Goal: Contribute content: Contribute content

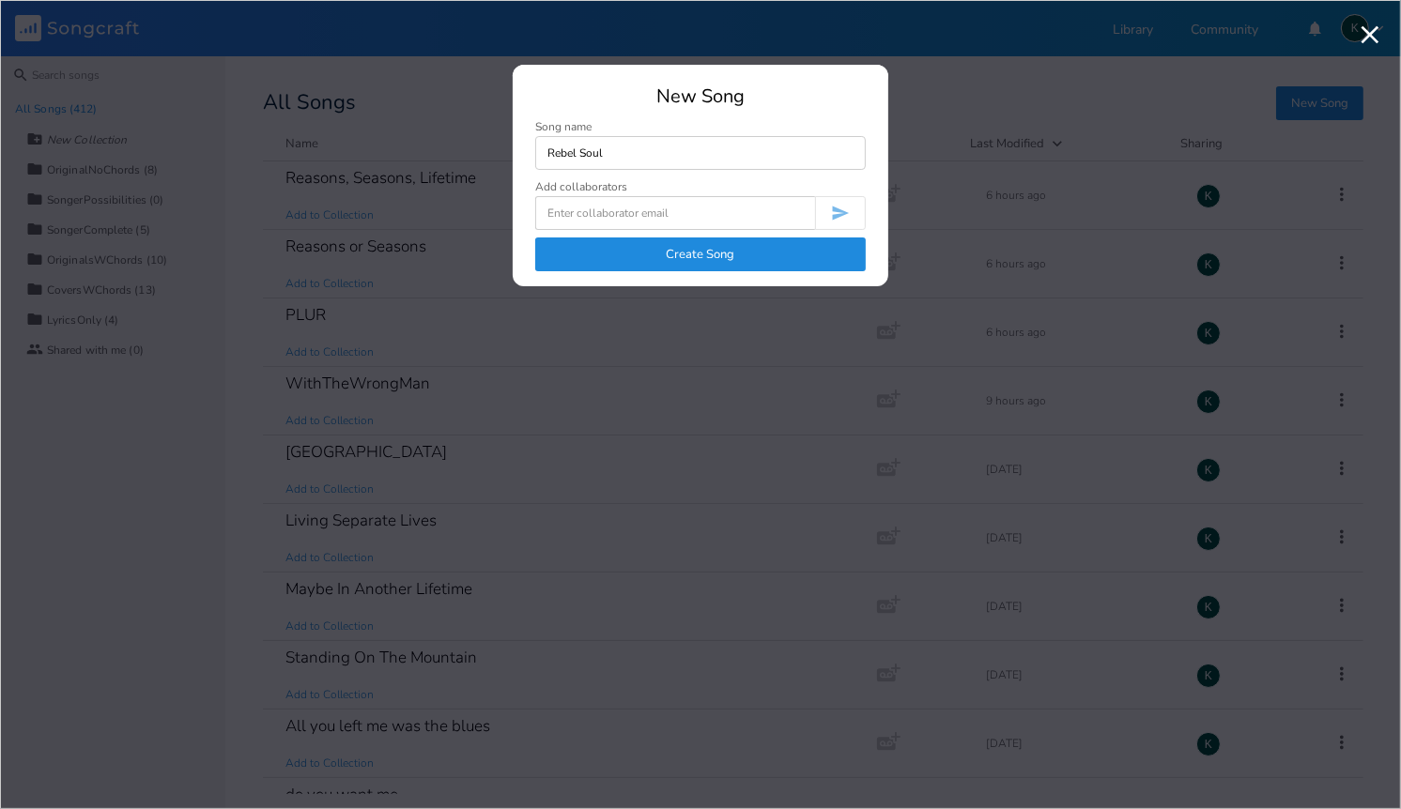
type input "Rebel Soul"
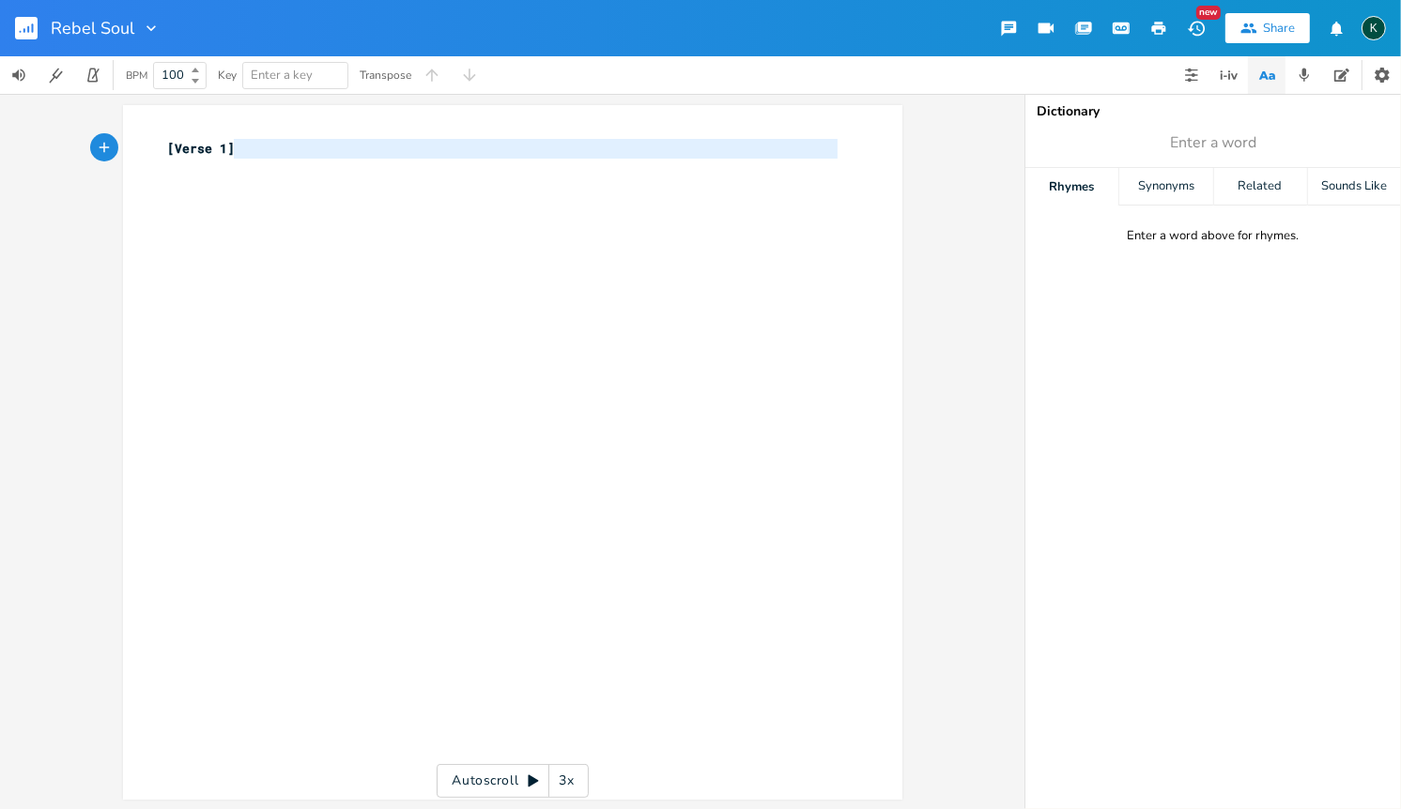
type textarea "[Verse 1]"
drag, startPoint x: 263, startPoint y: 158, endPoint x: 91, endPoint y: 129, distance: 174.2
click at [91, 129] on div "[Verse 1] x [Verse 1] ​ Autoscroll 3x" at bounding box center [512, 451] width 1024 height 715
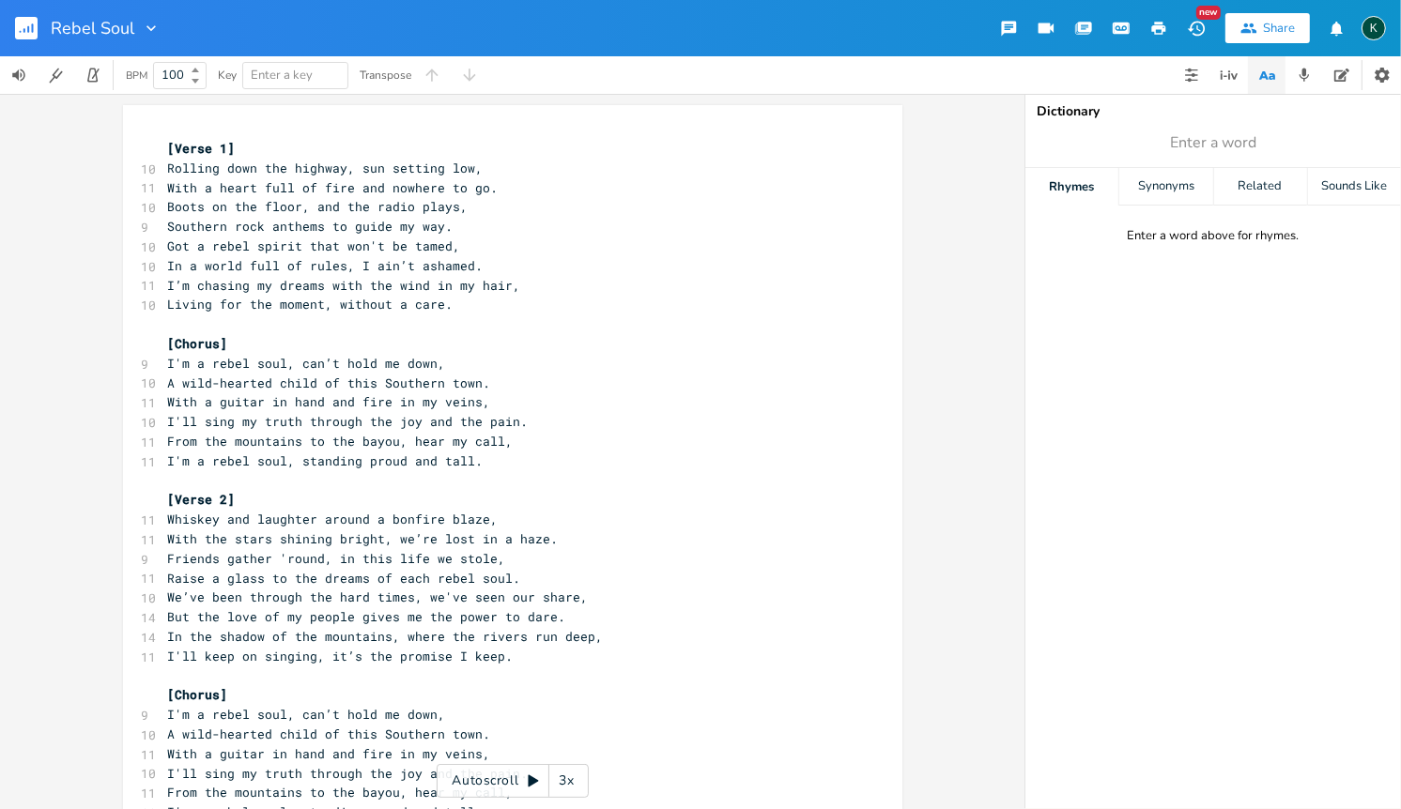
click at [1156, 25] on icon "button" at bounding box center [1159, 28] width 14 height 13
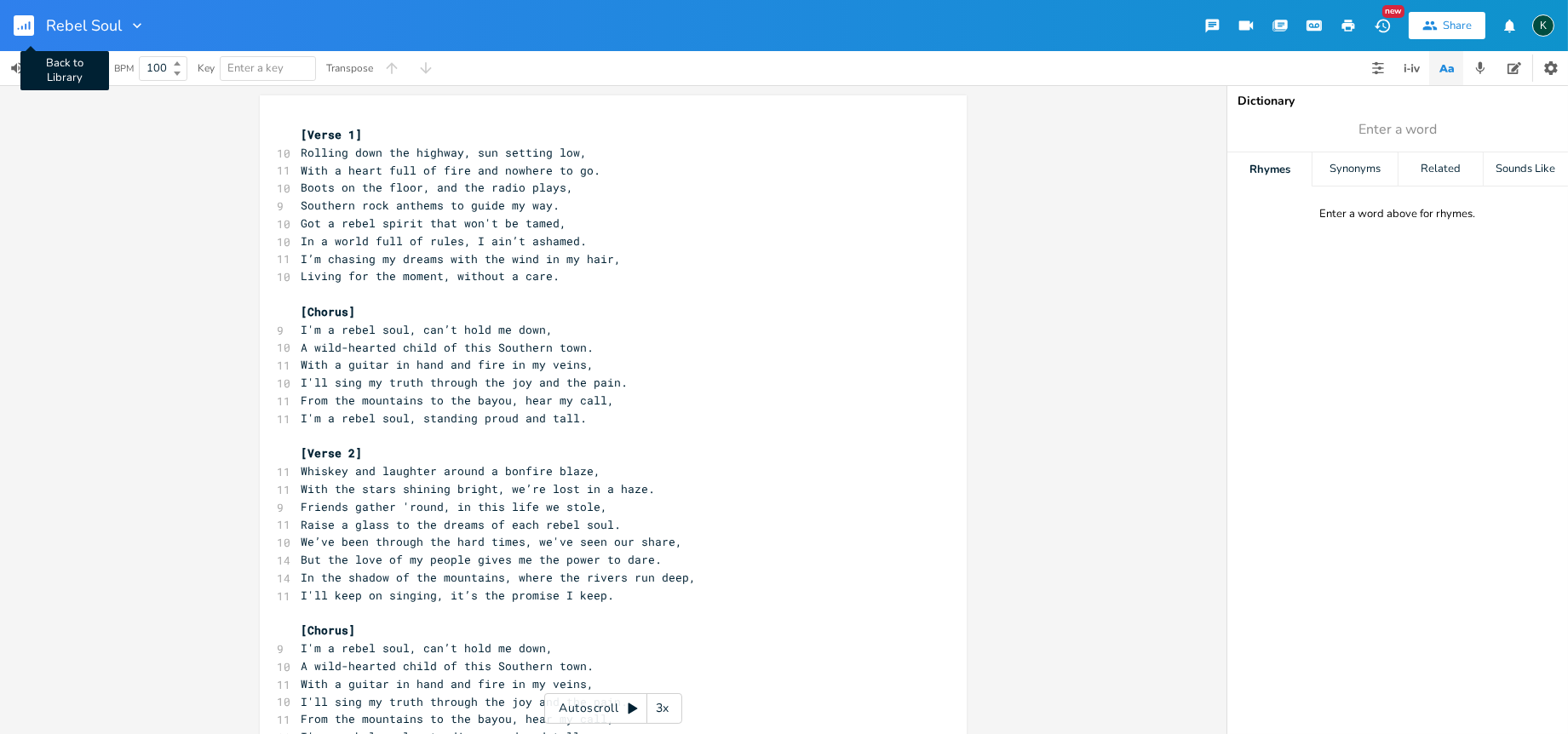
click at [23, 21] on rect "button" at bounding box center [24, 25] width 21 height 21
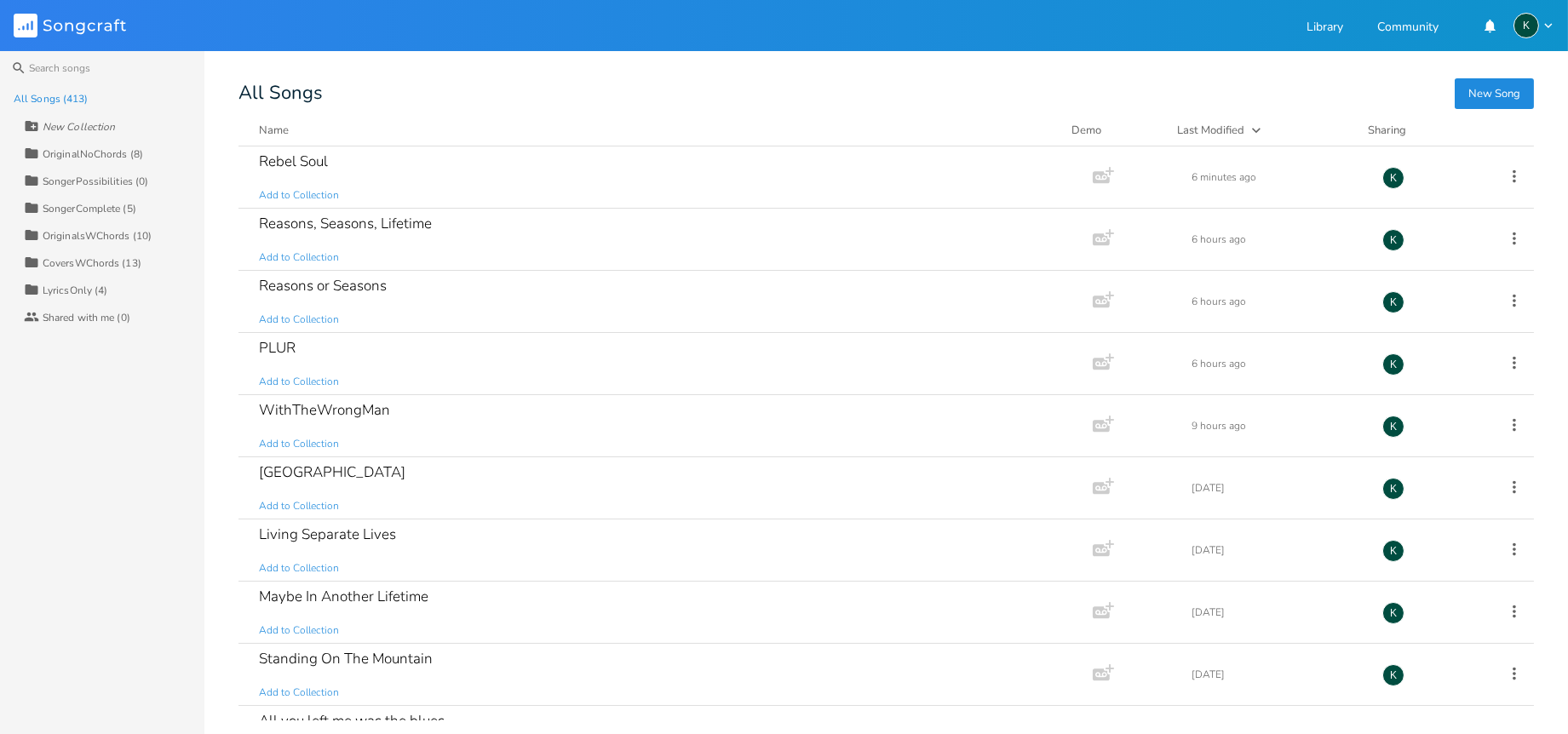
click at [1270, 91] on button "New Song" at bounding box center [1494, 93] width 79 height 31
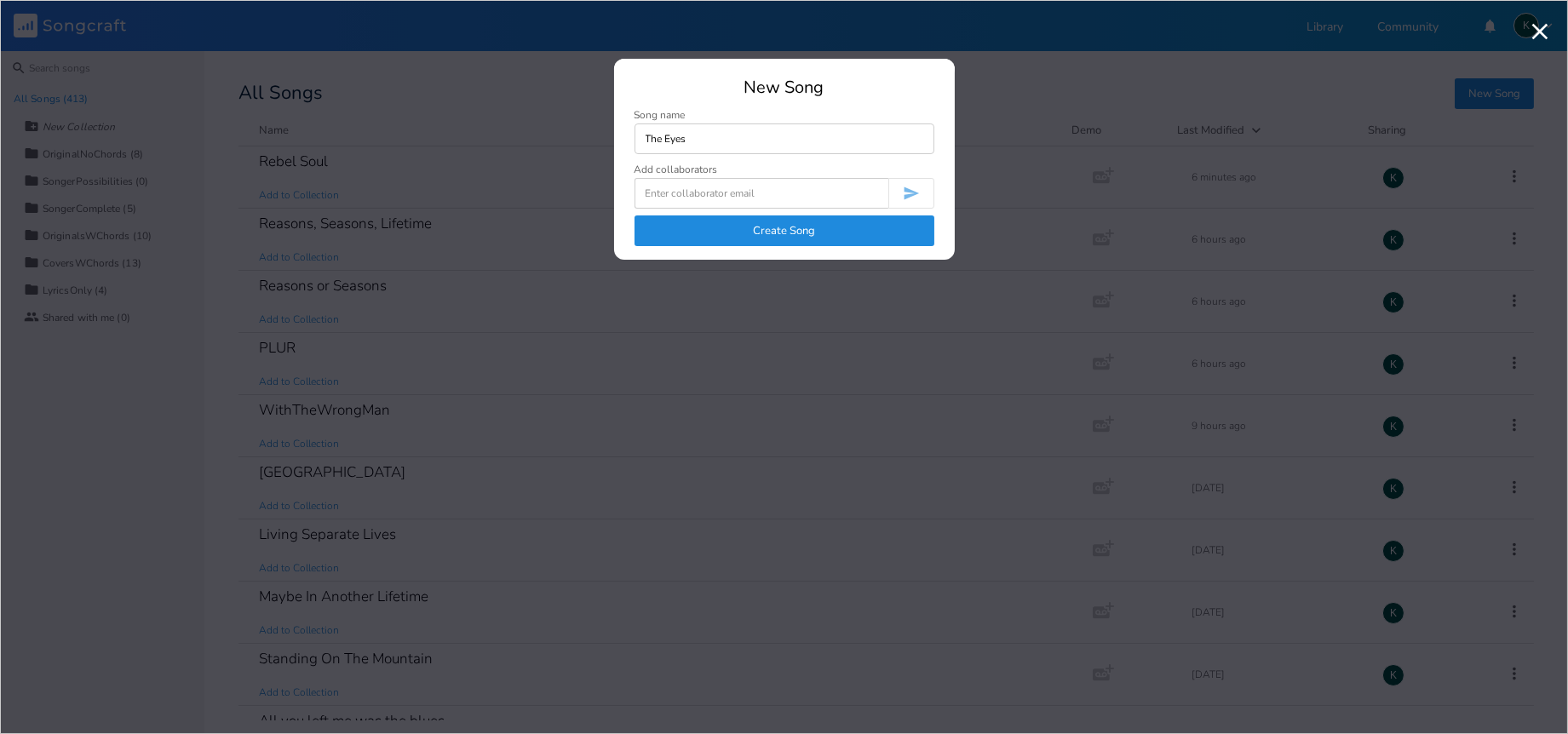
type input "The Eyes"
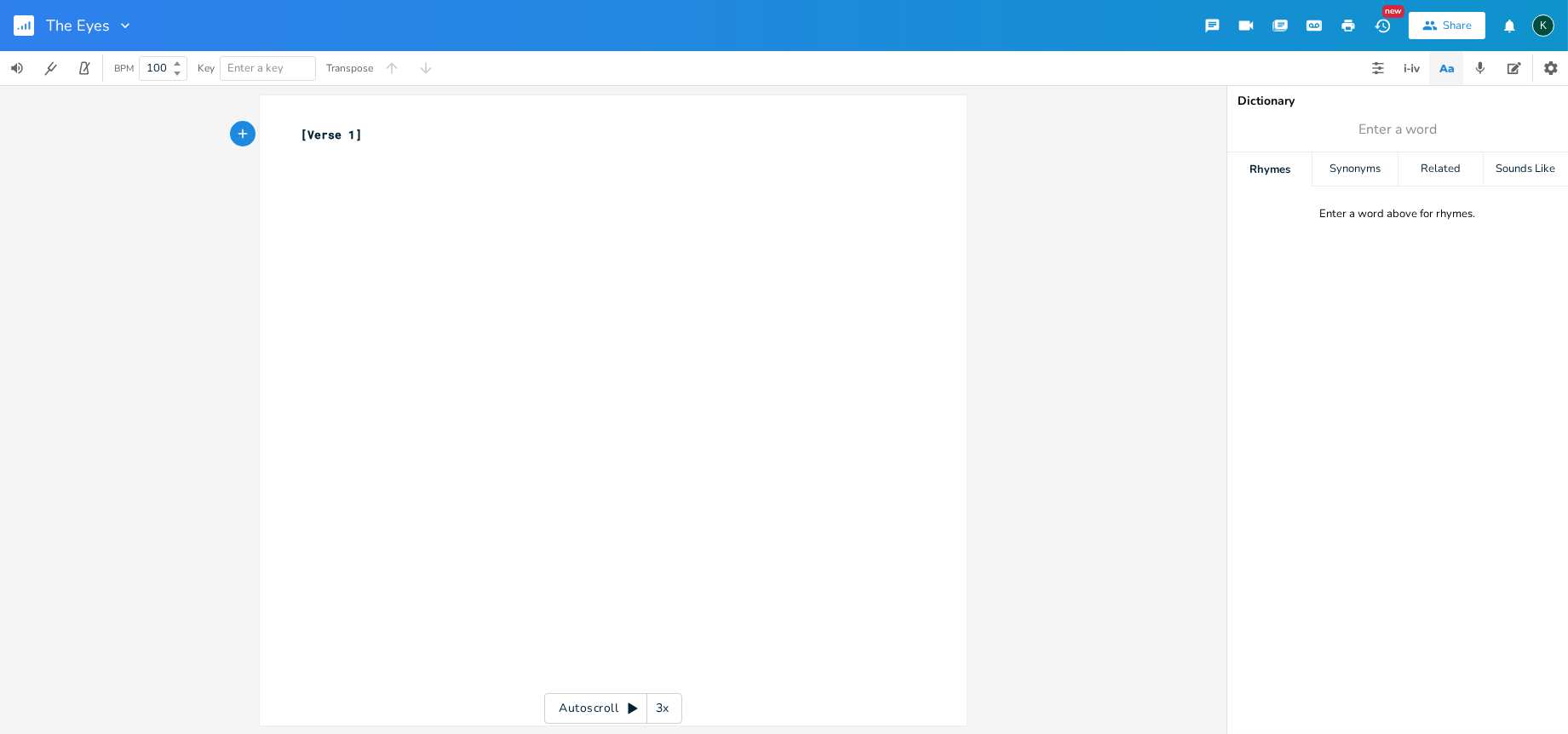
type textarea "[Verse 1]"
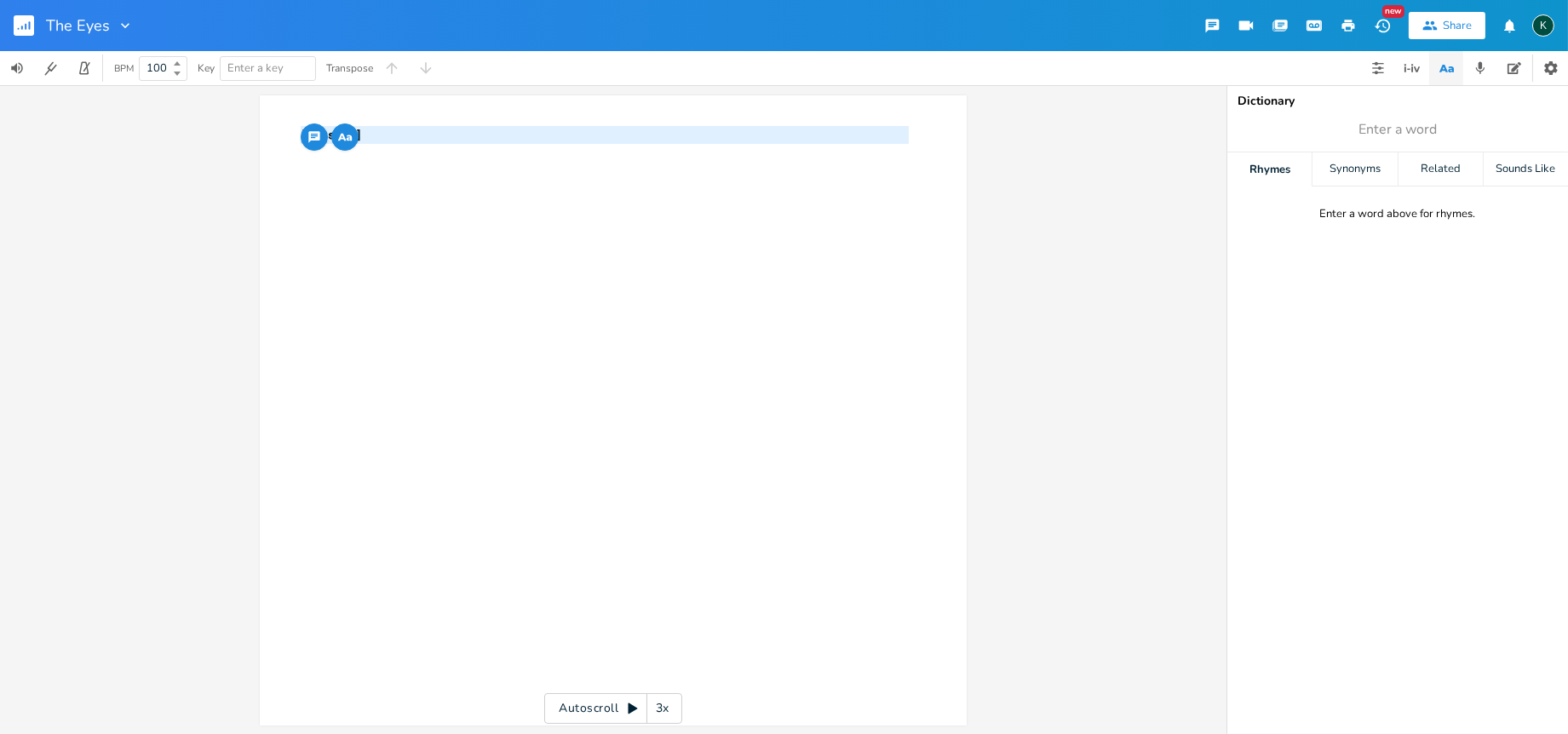
drag, startPoint x: 429, startPoint y: 146, endPoint x: 250, endPoint y: 119, distance: 181.0
click at [250, 119] on div "[Verse 1] x [Verse 1] ​ Autoscroll 3x" at bounding box center [613, 409] width 1227 height 649
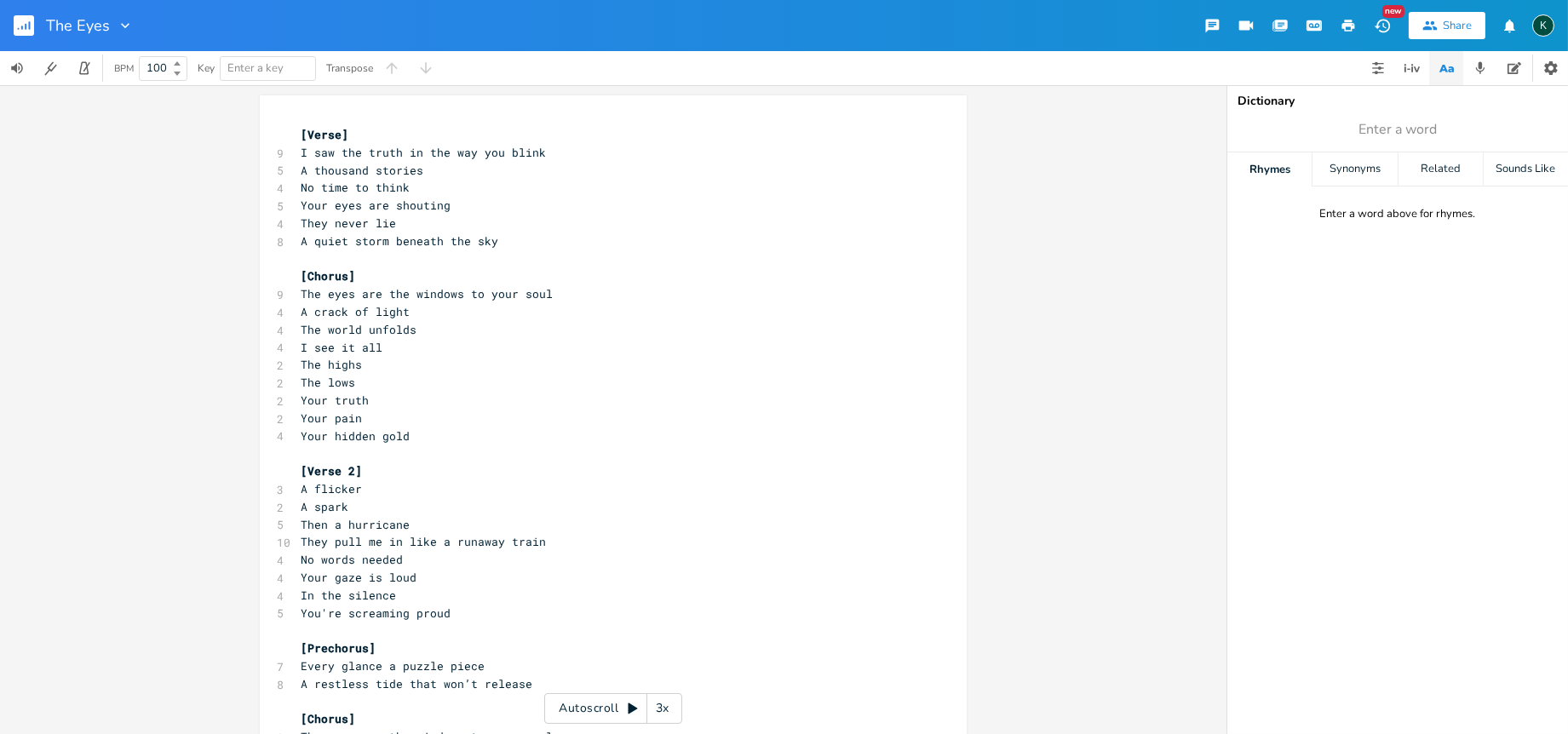
scroll to position [354, 0]
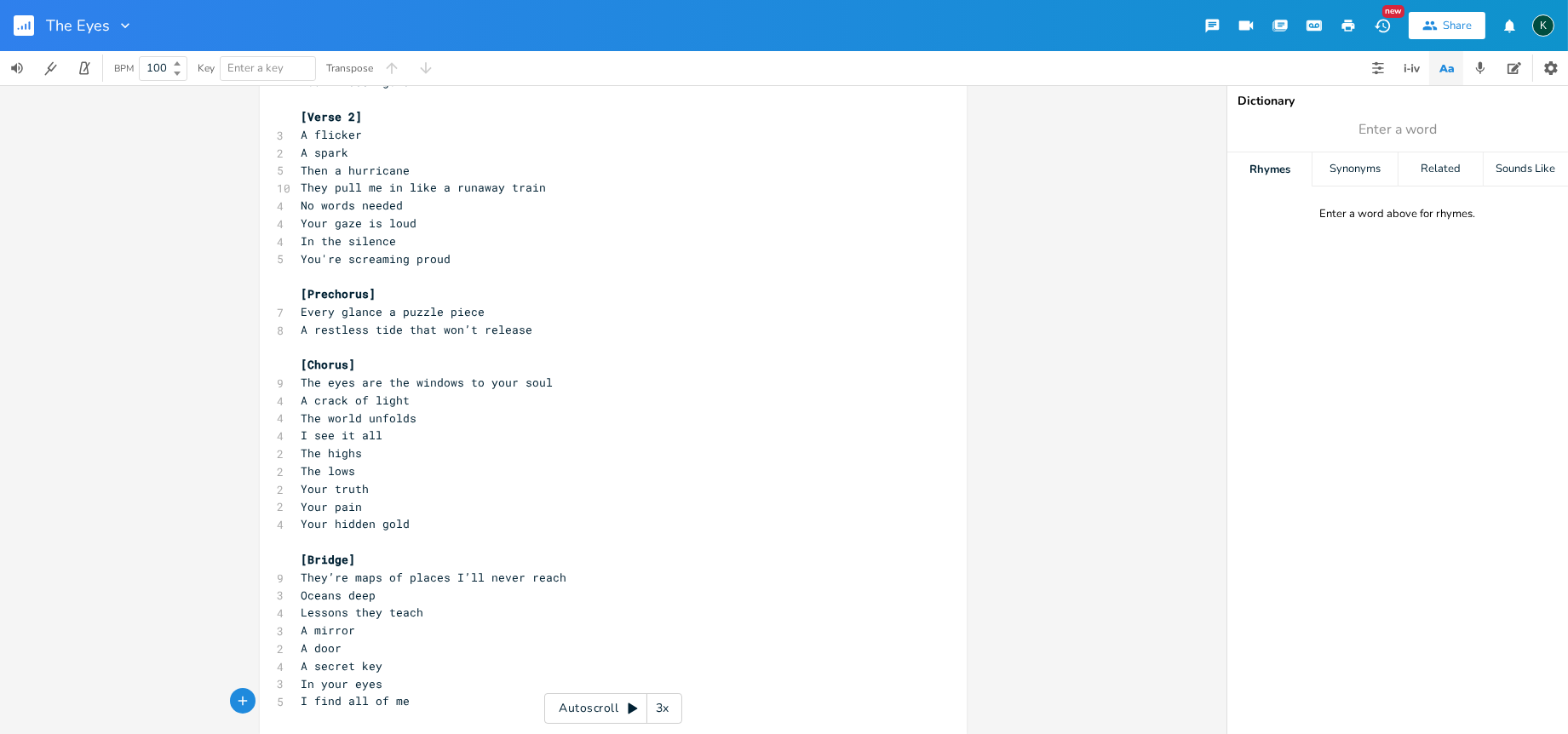
click at [1270, 22] on icon "button" at bounding box center [1348, 25] width 15 height 15
click at [32, 17] on rect "button" at bounding box center [24, 25] width 21 height 21
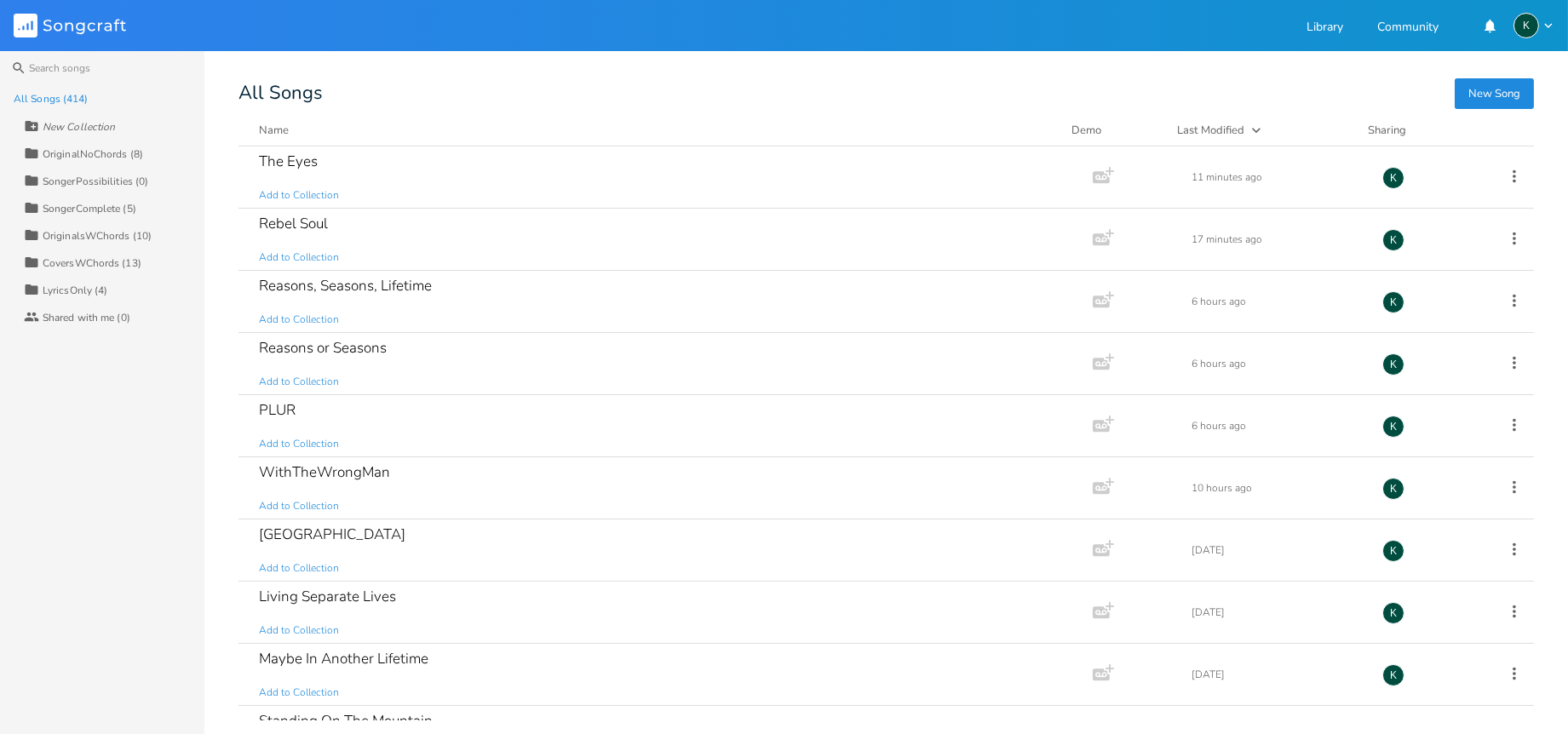
click at [1270, 101] on button "New Song" at bounding box center [1494, 93] width 79 height 31
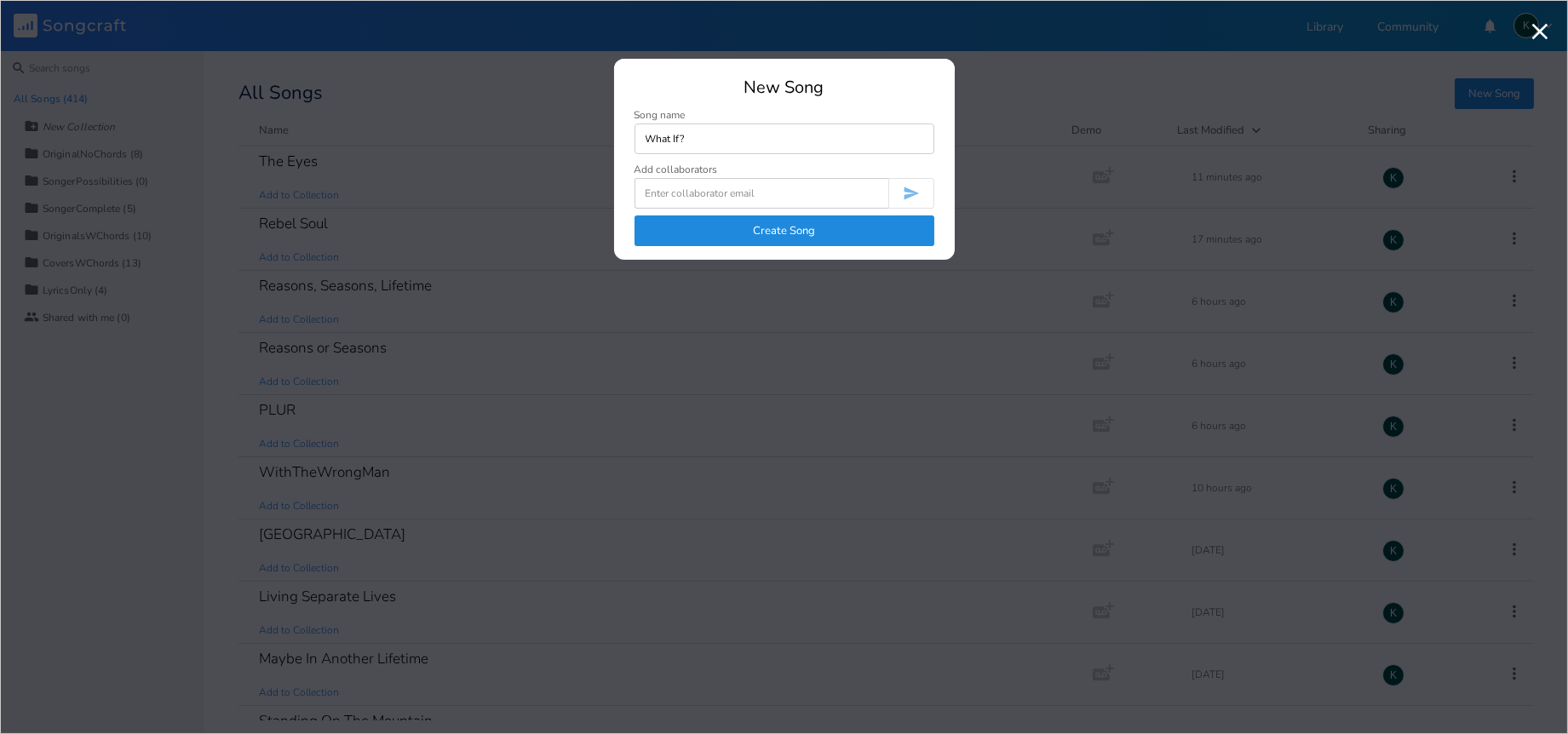
type input "What If?"
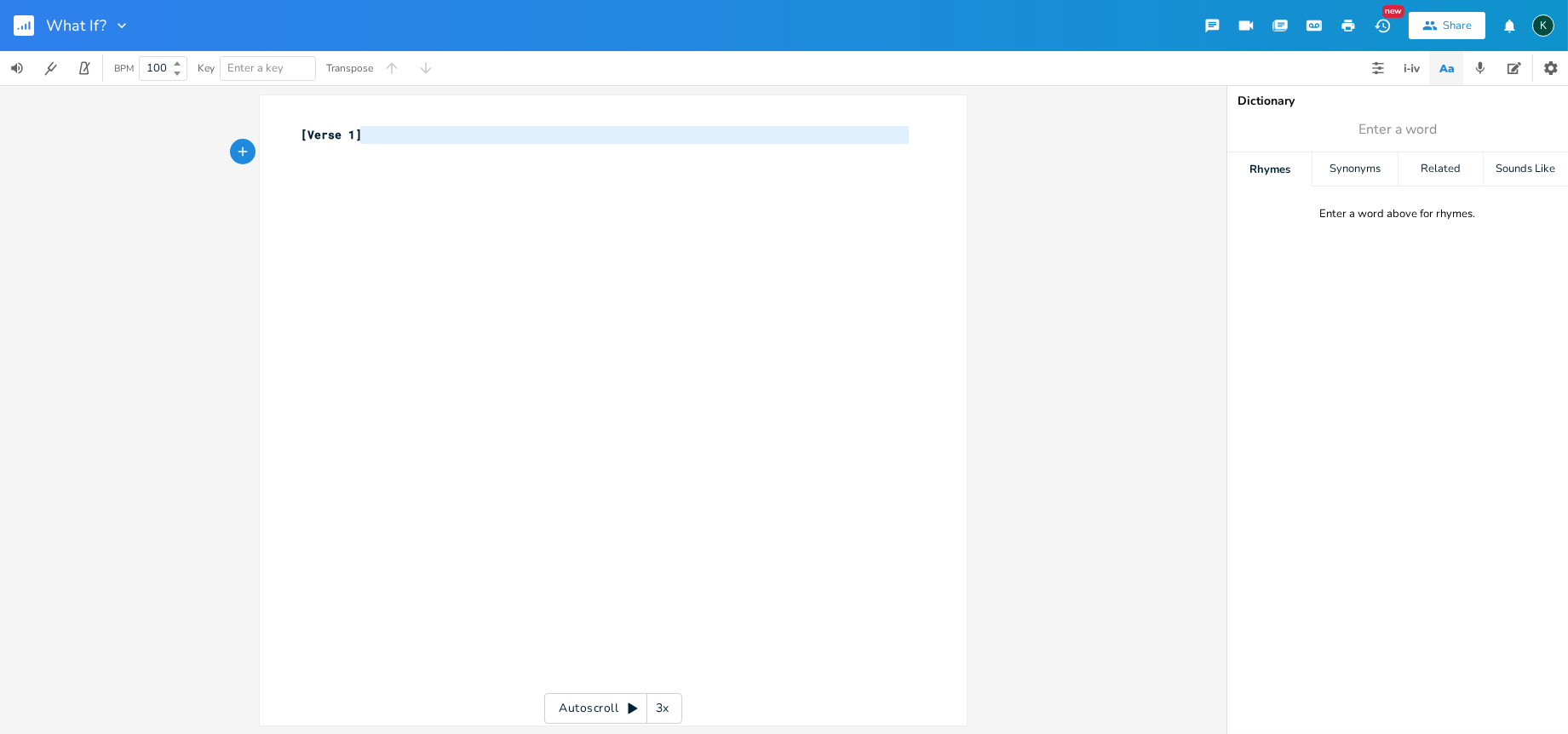
type textarea "[Verse 1]"
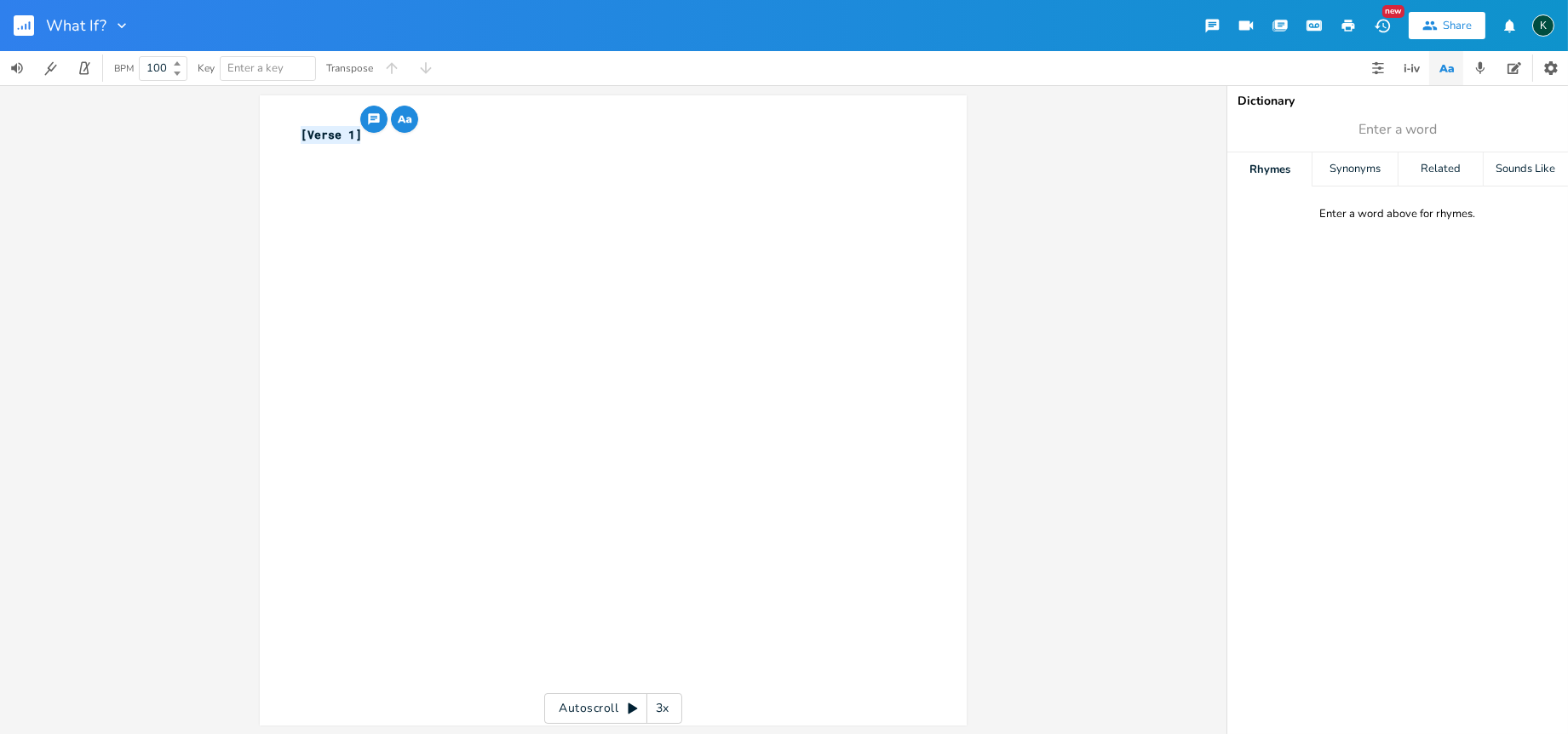
drag, startPoint x: 378, startPoint y: 137, endPoint x: 251, endPoint y: 123, distance: 127.8
click at [229, 126] on div "[Verse 1] x [Verse 1] ​ Autoscroll 3x" at bounding box center [613, 409] width 1227 height 649
click at [394, 140] on pre "[Verse 1]" at bounding box center [605, 135] width 615 height 18
type textarea "[Verse 1]"
drag, startPoint x: 396, startPoint y: 142, endPoint x: 270, endPoint y: 130, distance: 126.6
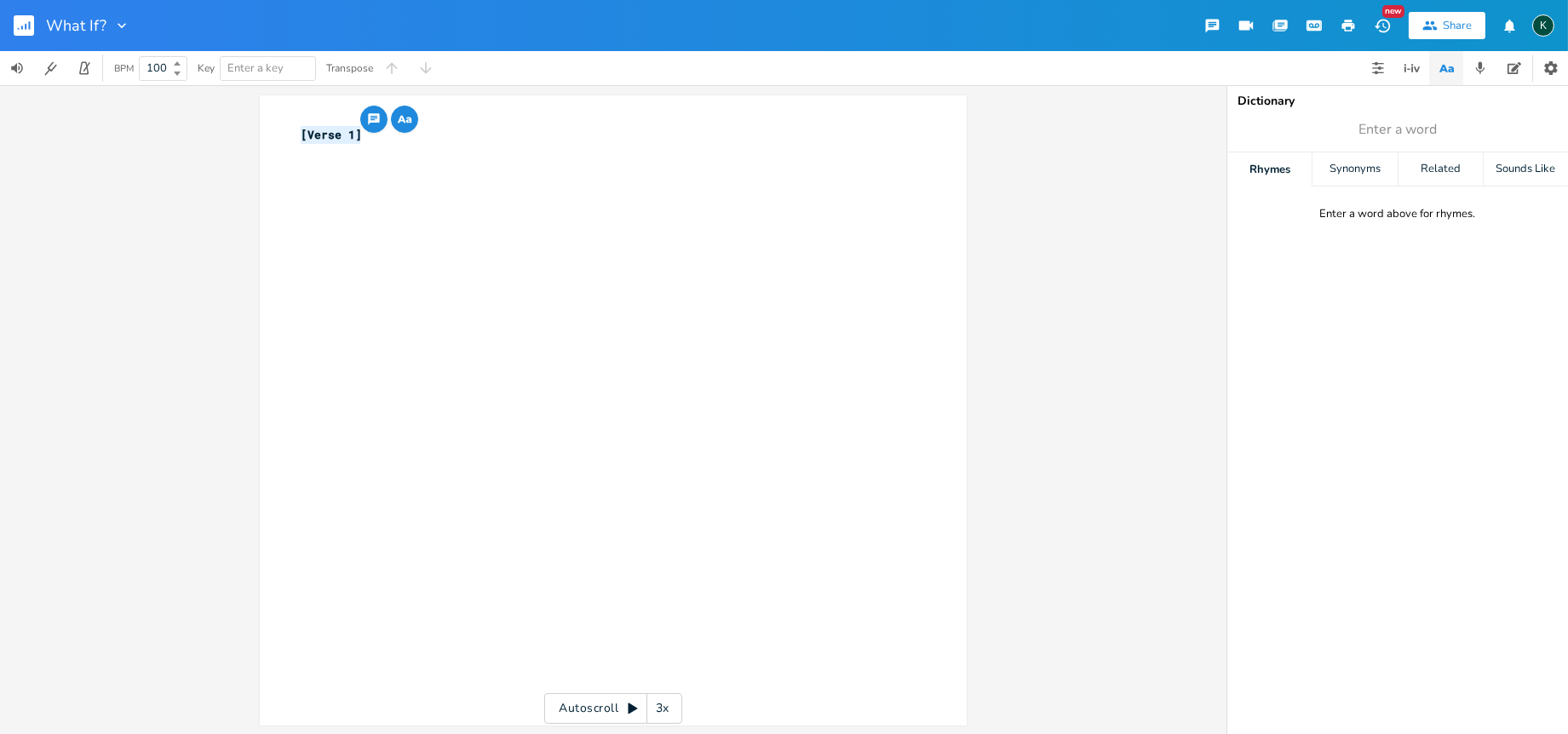
click at [270, 130] on div "[Verse 1] x [Verse 1] ​" at bounding box center [612, 410] width 707 height 631
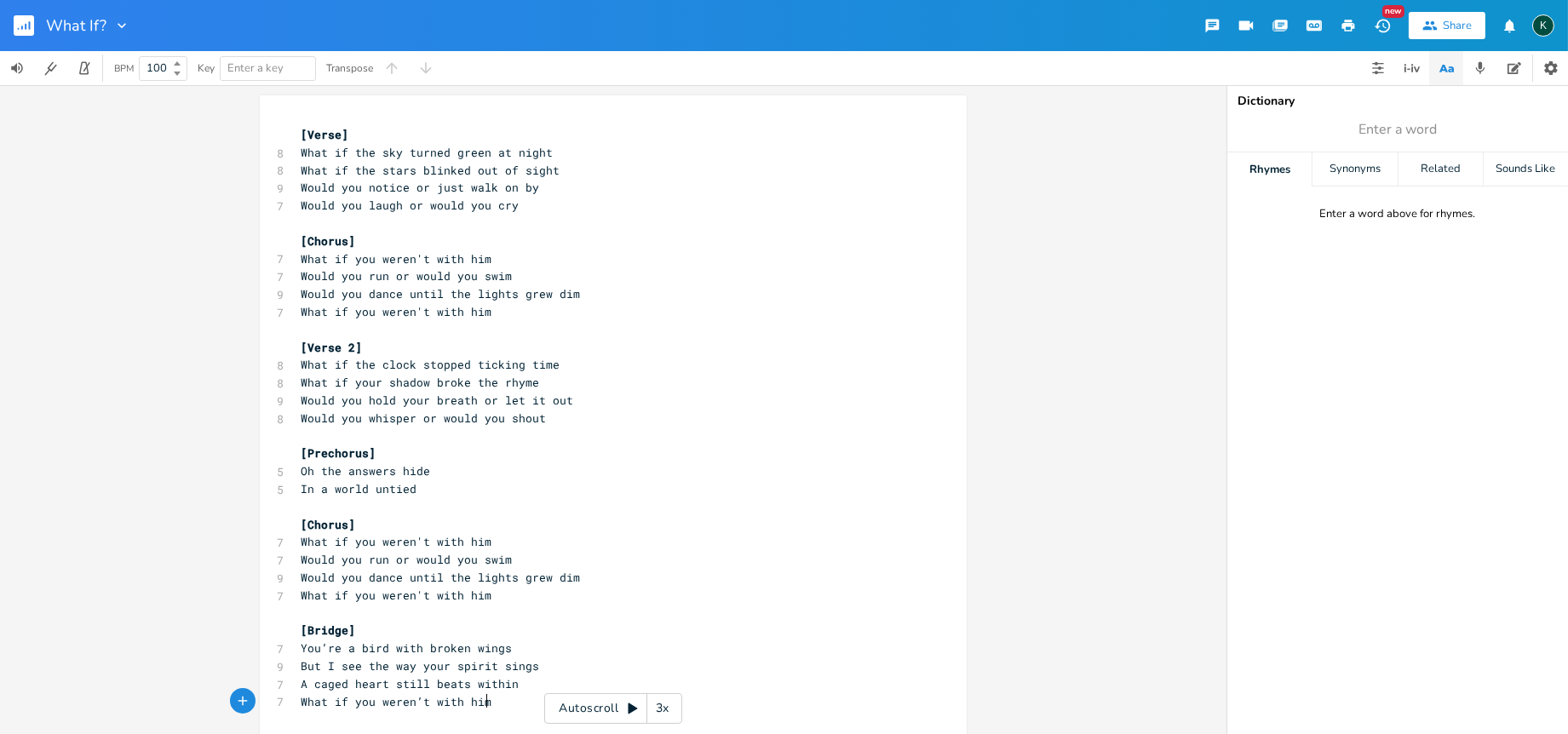
scroll to position [28, 0]
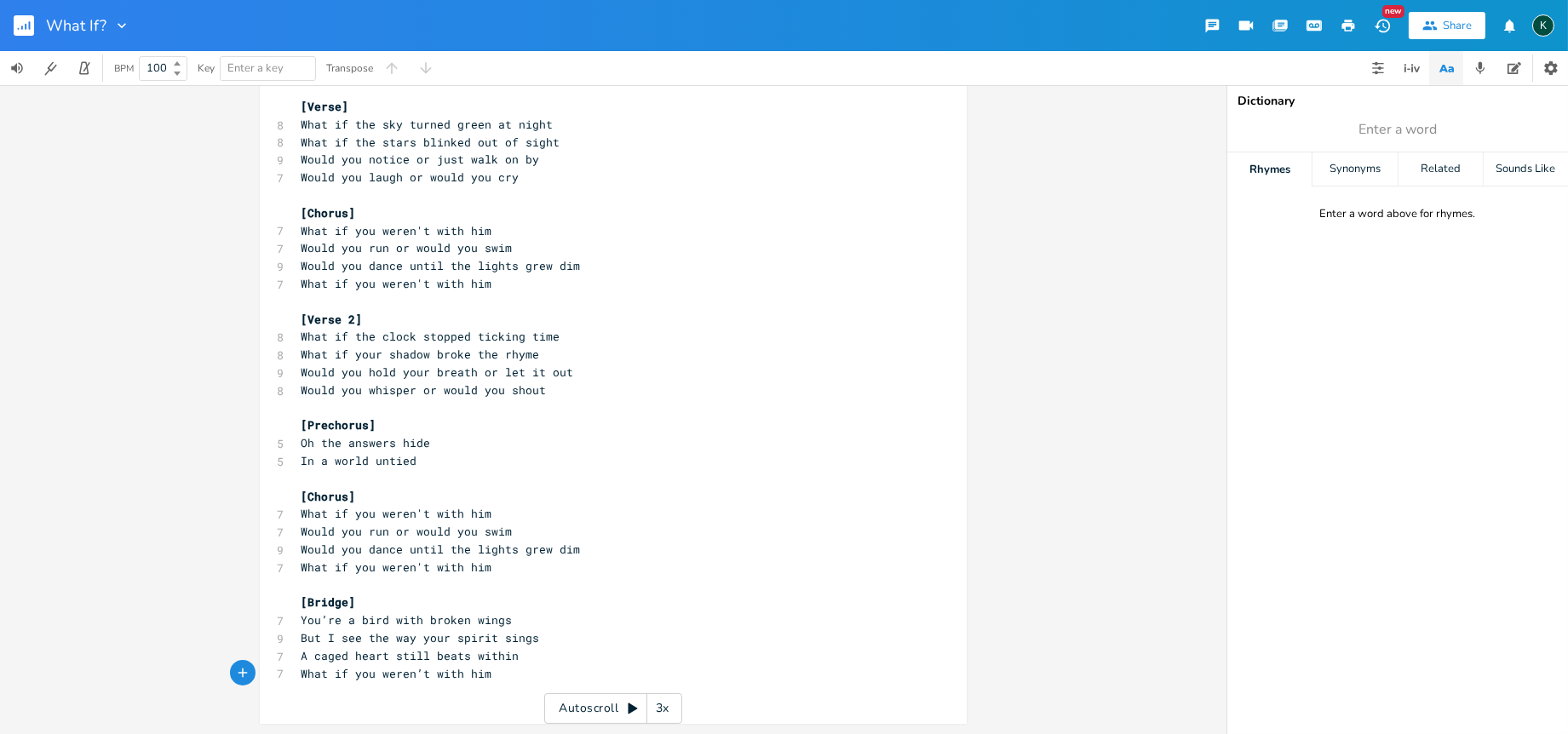
click at [1270, 11] on button "button" at bounding box center [1348, 25] width 34 height 31
